Goal: Information Seeking & Learning: Learn about a topic

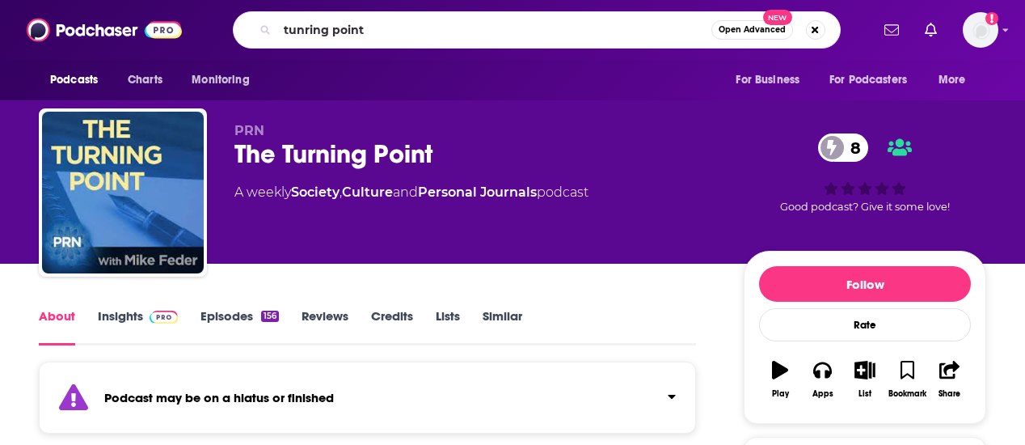
type input "tunring points"
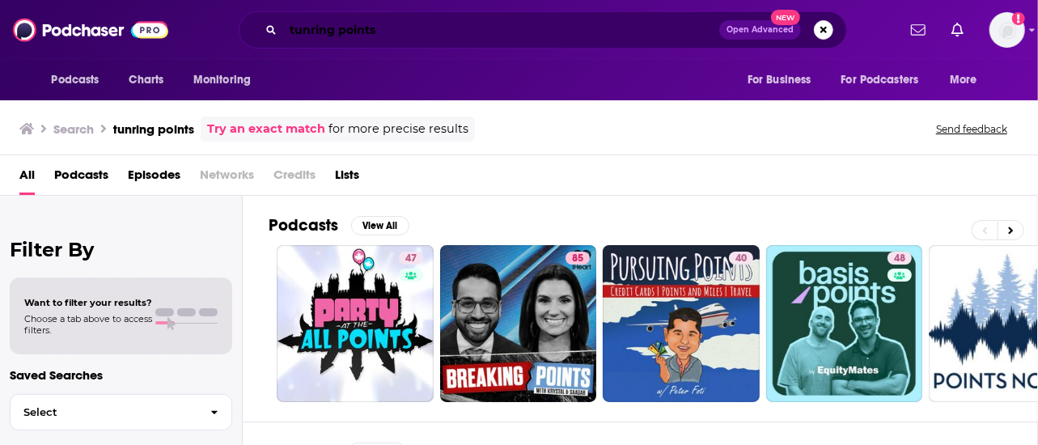
click at [311, 28] on input "tunring points" at bounding box center [501, 30] width 436 height 26
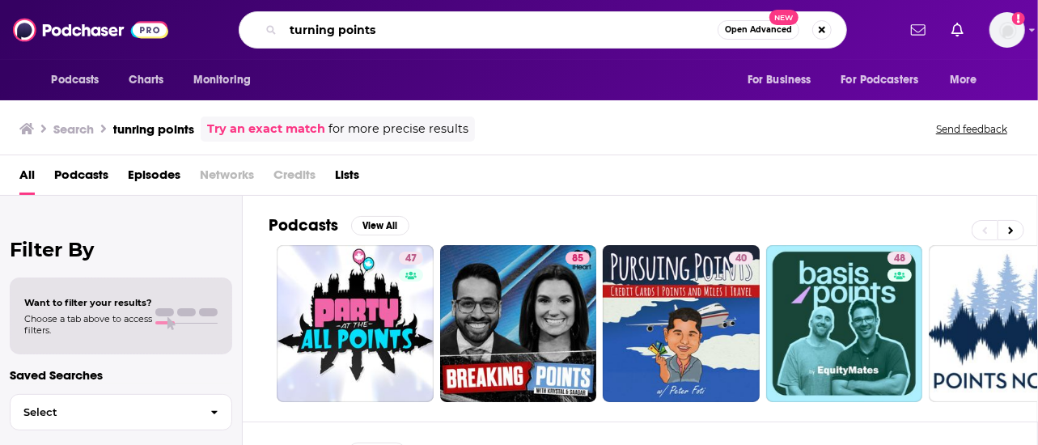
type input "turning points"
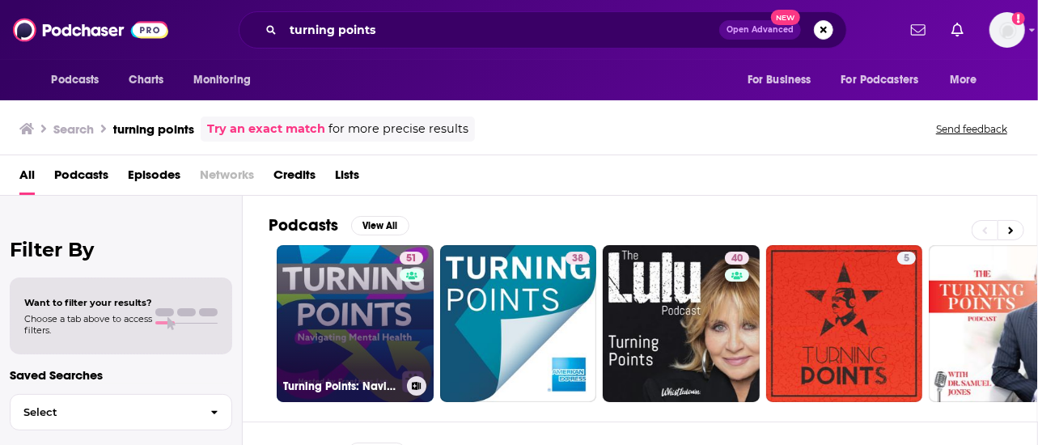
click at [370, 328] on link "51 Turning Points: Navigating Mental Health" at bounding box center [355, 323] width 157 height 157
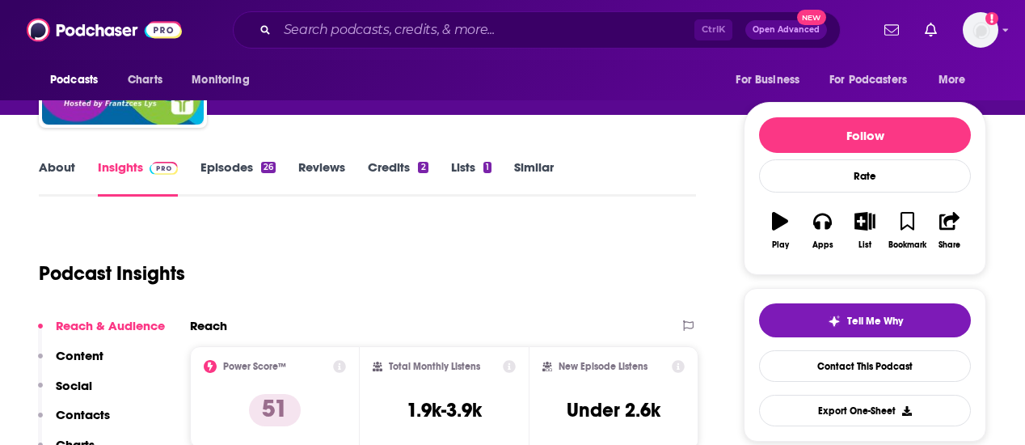
scroll to position [226, 0]
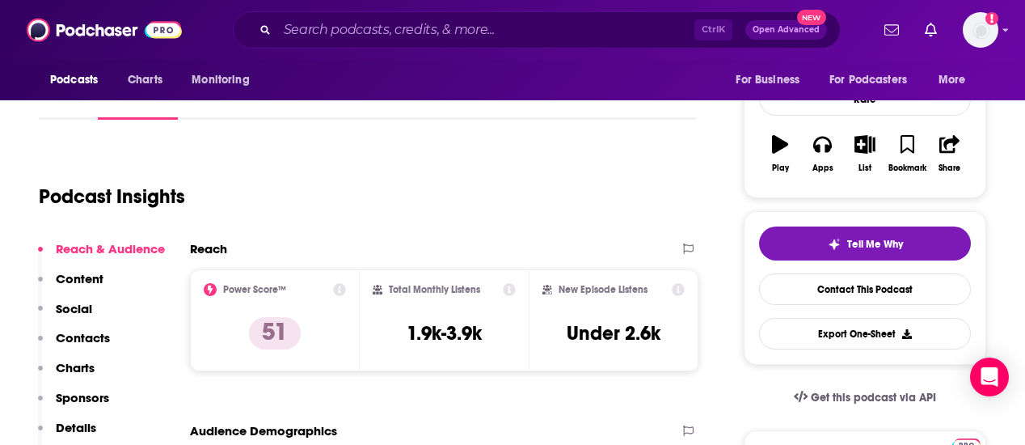
click at [125, 152] on div "Podcast Insights" at bounding box center [361, 187] width 645 height 82
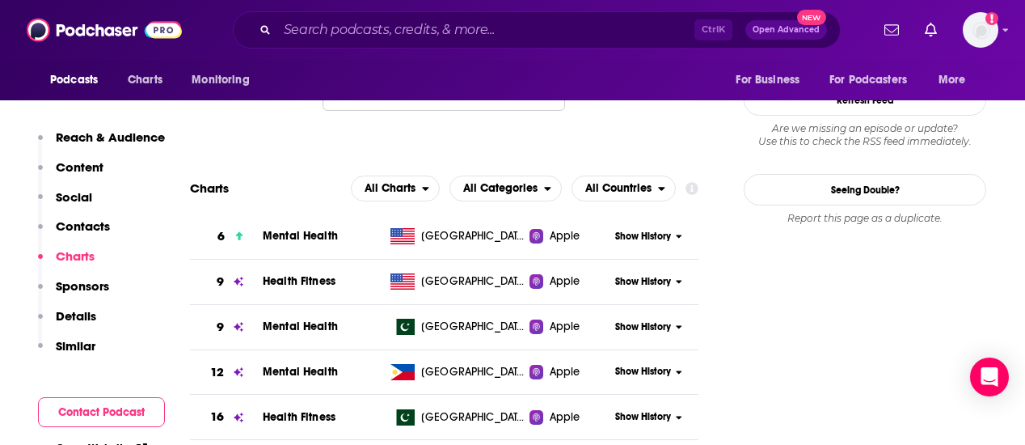
scroll to position [1374, 0]
